Goal: Task Accomplishment & Management: Complete application form

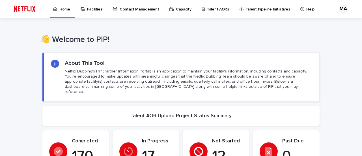
click at [212, 8] on p "Talent AORs" at bounding box center [218, 6] width 22 height 12
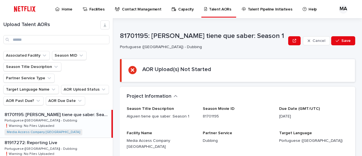
click at [213, 8] on p "Talent AORs" at bounding box center [220, 6] width 22 height 12
click at [25, 40] on input "Search" at bounding box center [56, 39] width 106 height 9
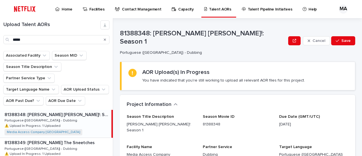
type input "*****"
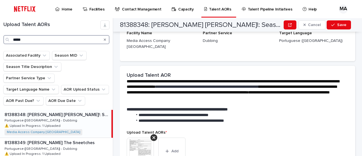
scroll to position [141, 0]
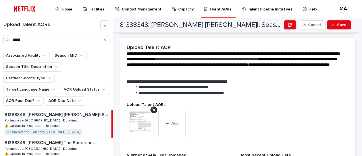
click at [137, 110] on img at bounding box center [140, 123] width 27 height 27
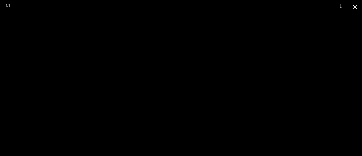
click at [356, 10] on button "Close gallery" at bounding box center [355, 6] width 14 height 13
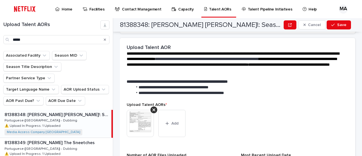
click at [141, 110] on img at bounding box center [140, 123] width 27 height 27
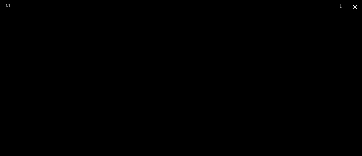
click at [357, 7] on button "Close gallery" at bounding box center [355, 6] width 14 height 13
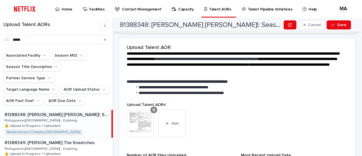
click at [156, 106] on div at bounding box center [153, 109] width 7 height 7
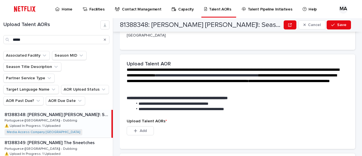
scroll to position [74, 0]
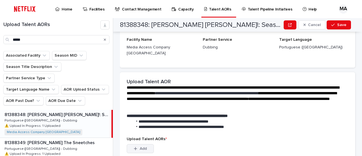
click at [139, 146] on div "button" at bounding box center [137, 148] width 6 height 4
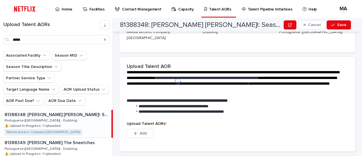
scroll to position [103, 0]
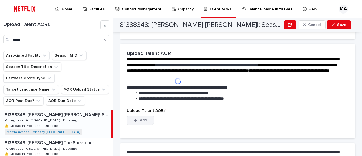
click at [138, 118] on div "button" at bounding box center [137, 120] width 6 height 4
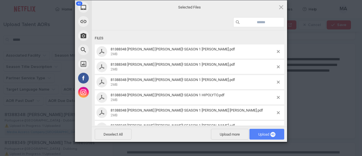
click at [261, 132] on span "Upload 40" at bounding box center [266, 134] width 35 height 11
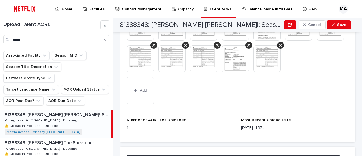
scroll to position [392, 0]
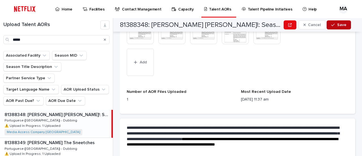
click at [342, 24] on span "Save" at bounding box center [341, 25] width 9 height 4
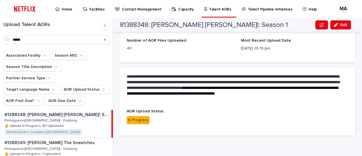
scroll to position [379, 0]
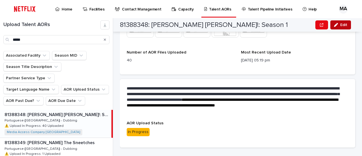
click at [346, 25] on span "Edit" at bounding box center [343, 25] width 7 height 4
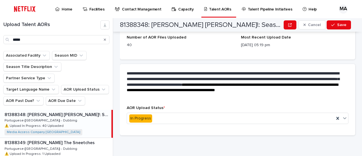
scroll to position [463, 0]
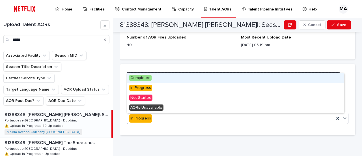
click at [342, 119] on icon at bounding box center [345, 118] width 6 height 6
click at [186, 79] on div "Completed" at bounding box center [235, 78] width 217 height 10
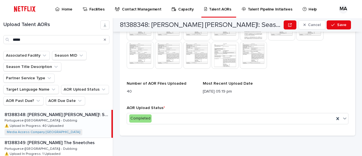
scroll to position [313, 0]
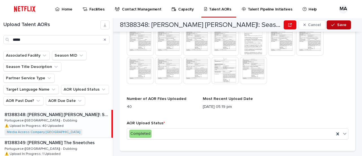
click at [342, 26] on span "Save" at bounding box center [341, 25] width 9 height 4
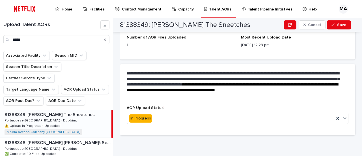
scroll to position [244, 0]
